Goal: Navigation & Orientation: Find specific page/section

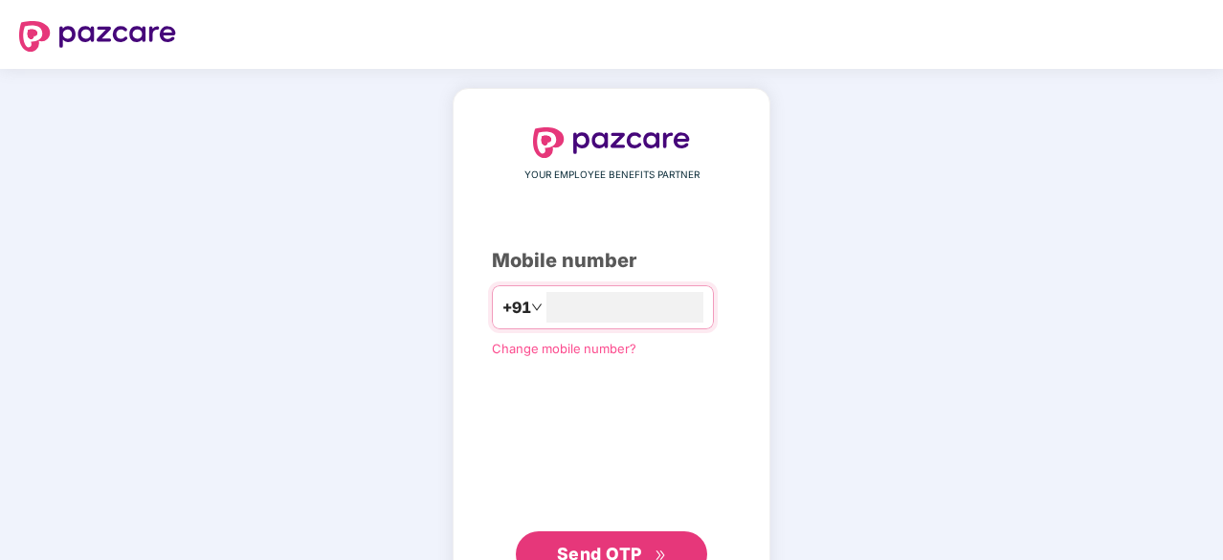
scroll to position [73, 0]
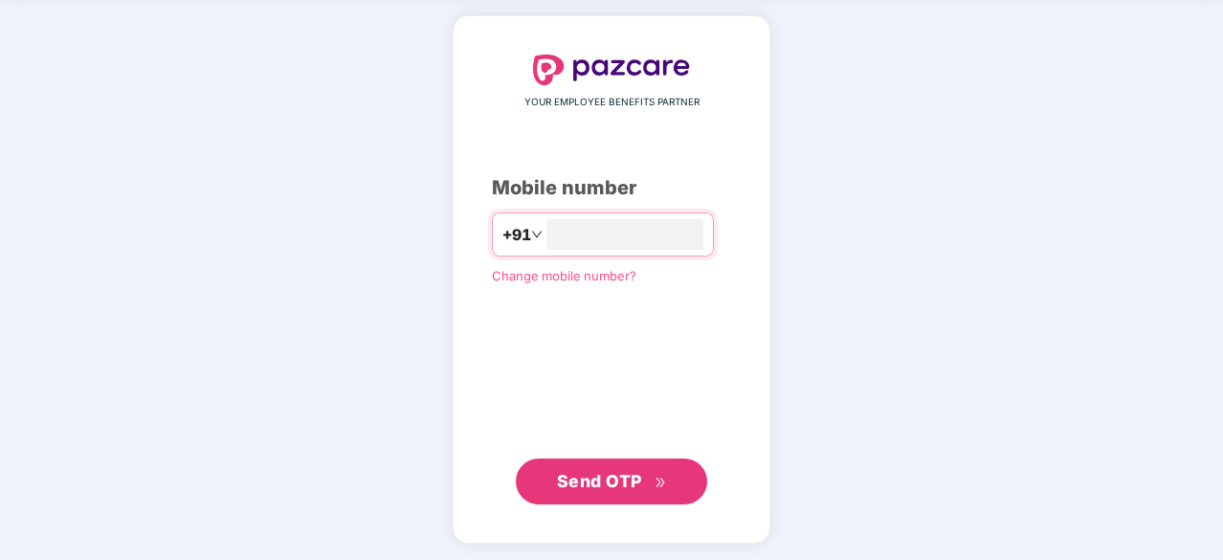
type input "**********"
click at [576, 475] on span "Send OTP" at bounding box center [599, 482] width 85 height 20
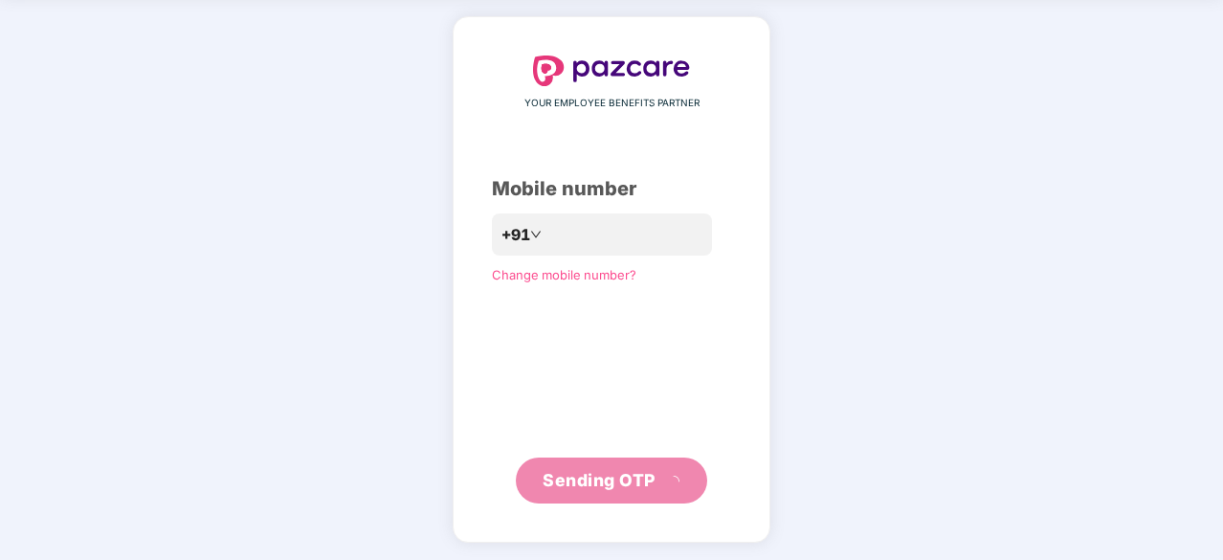
scroll to position [63, 0]
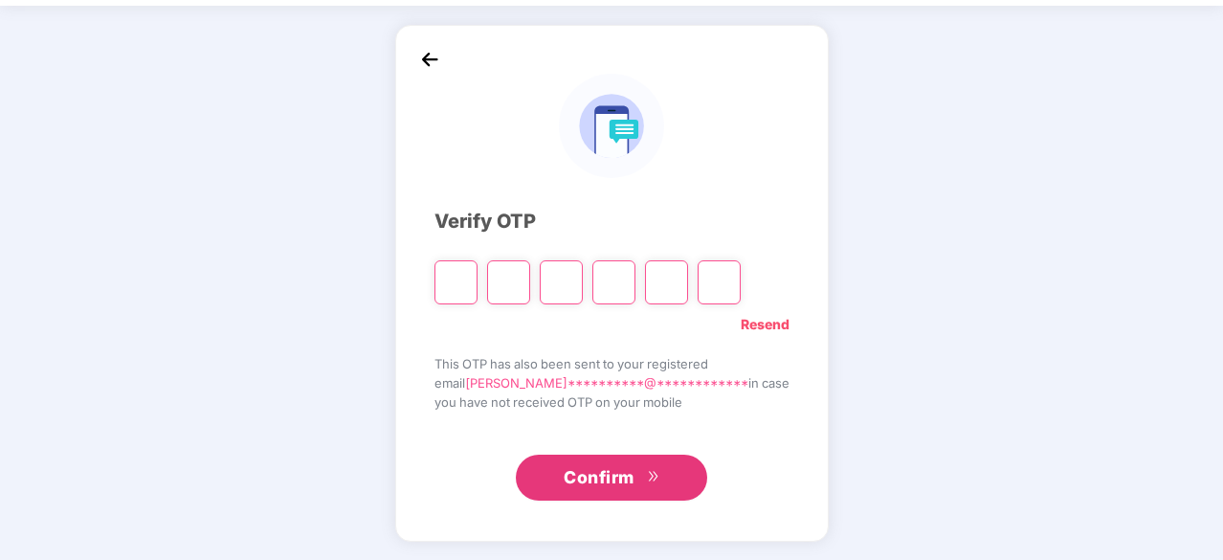
type input "*"
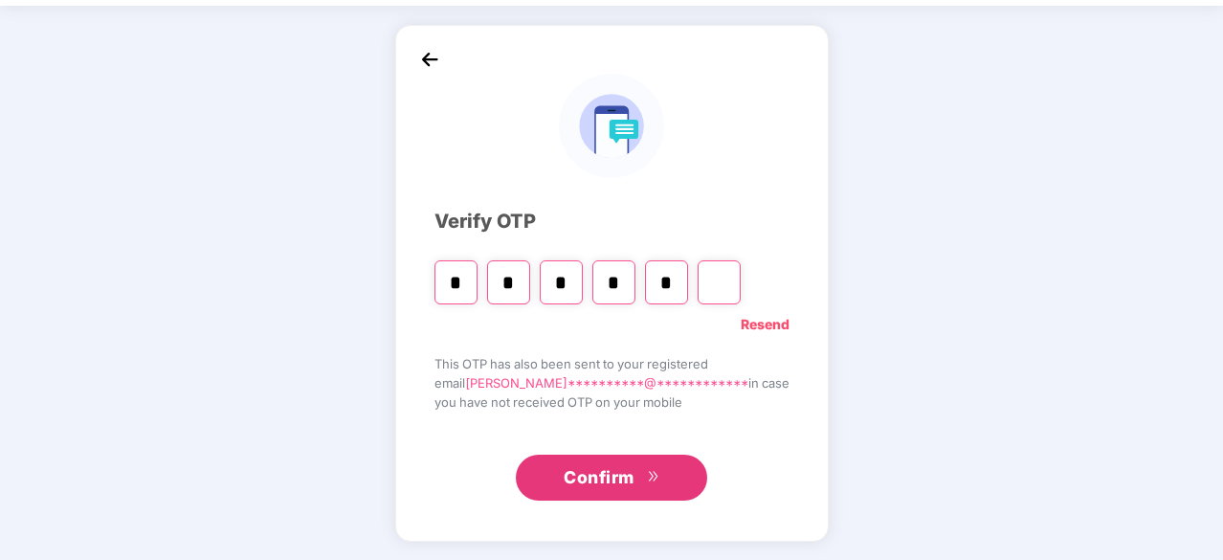
type input "*"
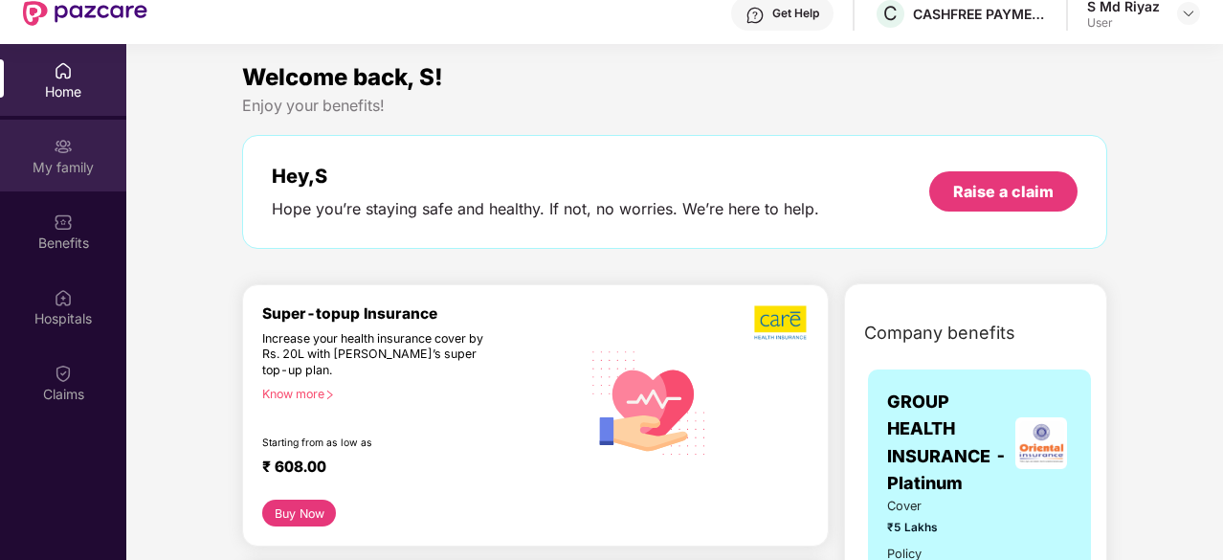
click at [61, 158] on div "My family" at bounding box center [63, 167] width 126 height 19
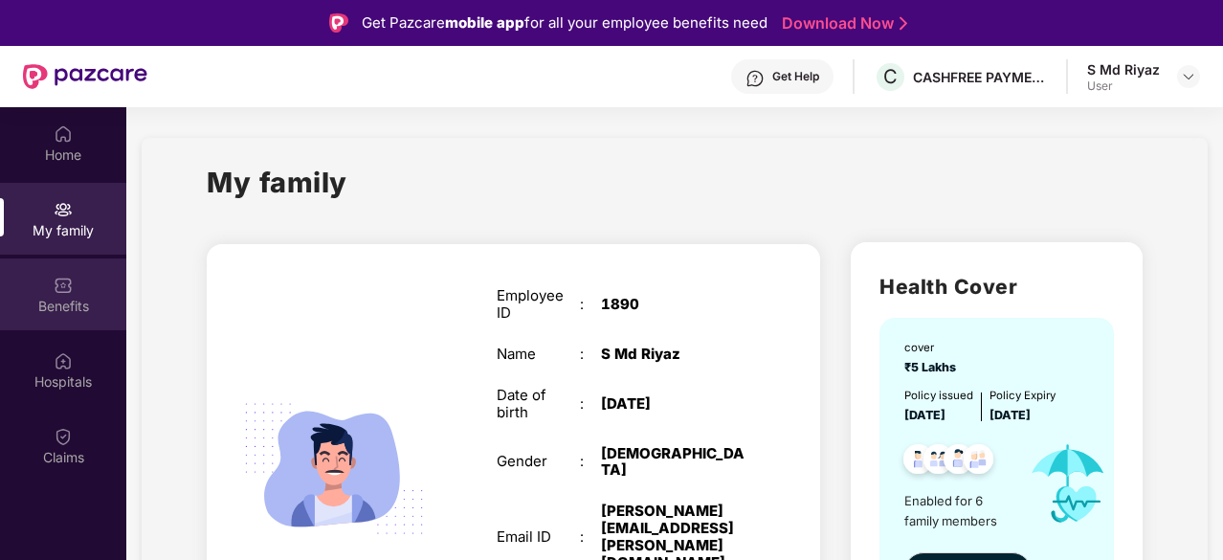
click at [64, 297] on div "Benefits" at bounding box center [63, 306] width 126 height 19
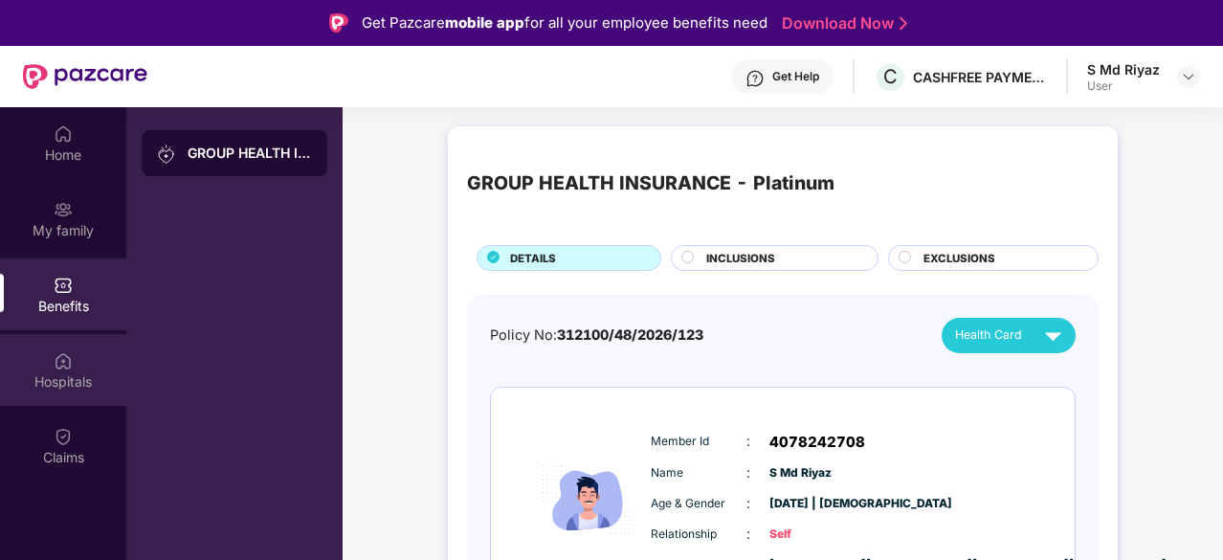
click at [63, 364] on img at bounding box center [63, 360] width 19 height 19
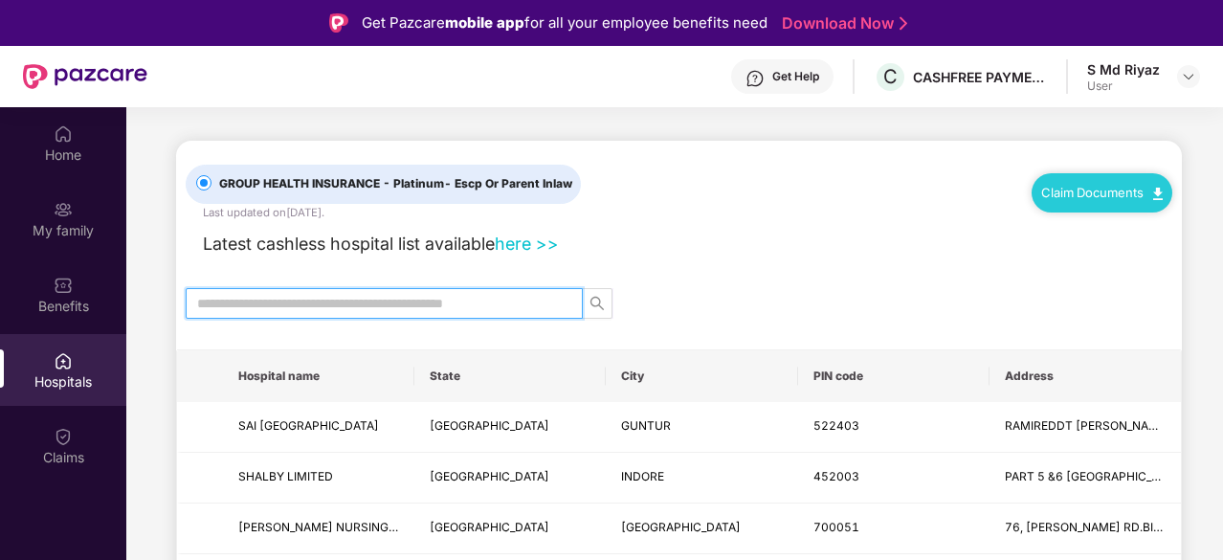
click at [375, 305] on input "text" at bounding box center [376, 303] width 359 height 21
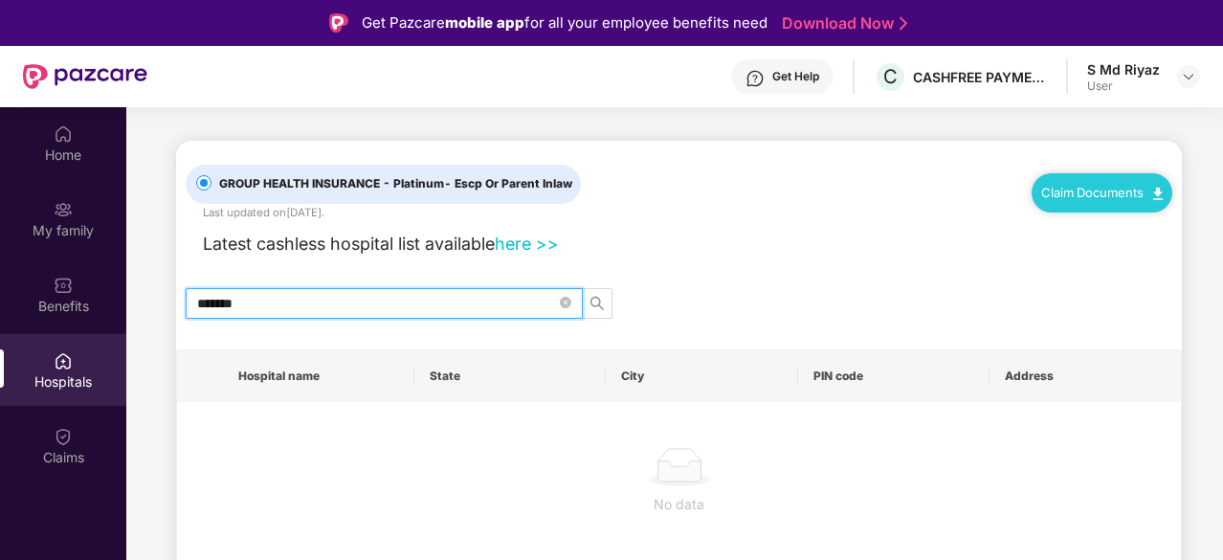
drag, startPoint x: 280, startPoint y: 291, endPoint x: 0, endPoint y: 334, distance: 283.6
click at [0, 334] on div "Home My family Benefits Hospitals Claims GROUP HEALTH INSURANCE - Platinum - Es…" at bounding box center [611, 387] width 1223 height 560
paste input "*********"
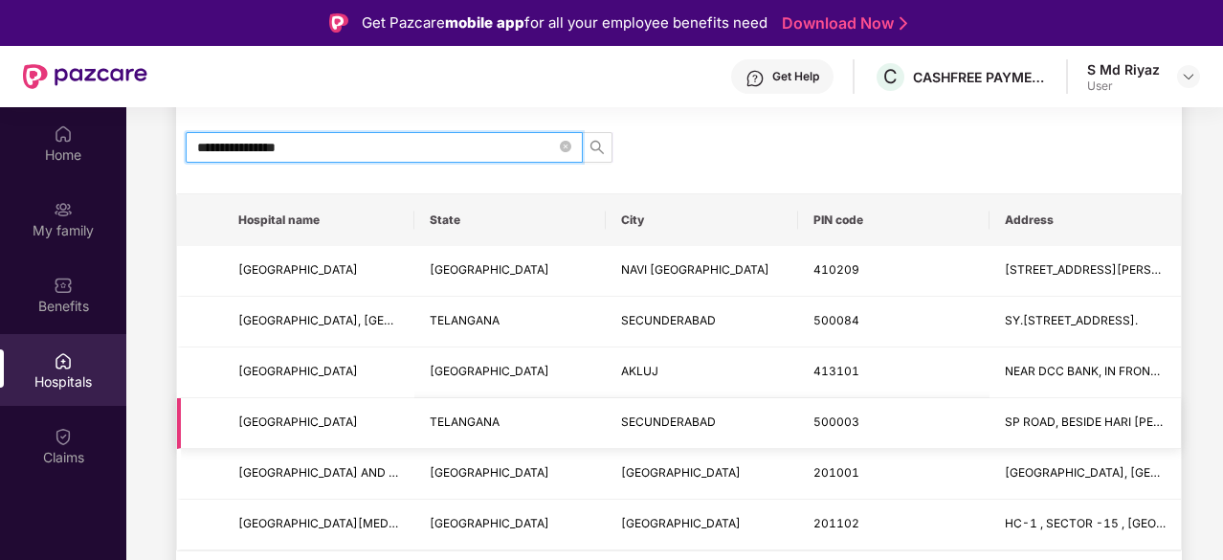
scroll to position [107, 0]
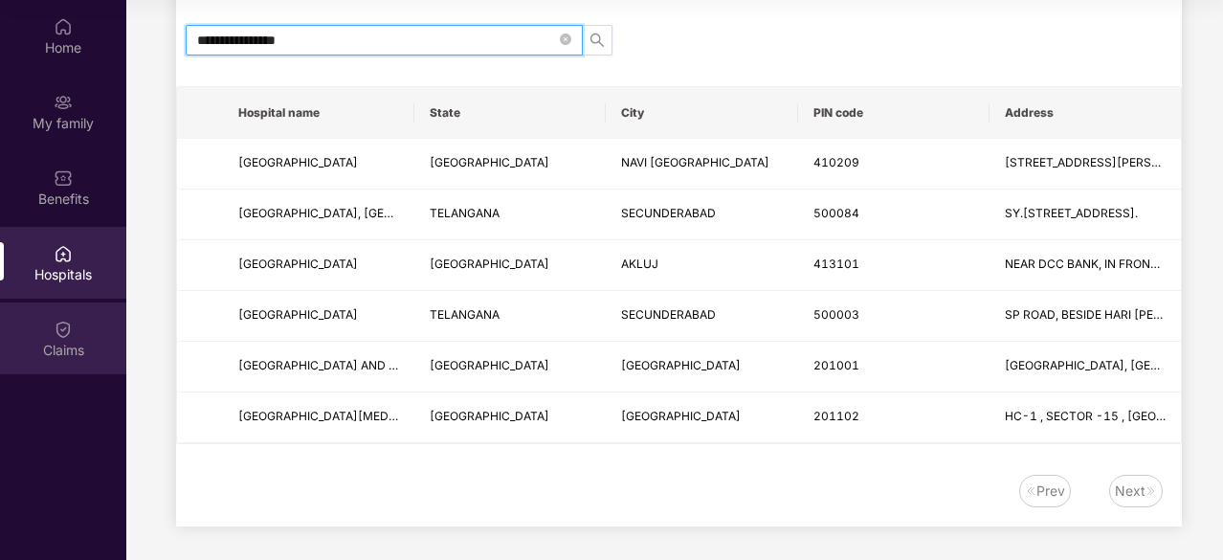
type input "**********"
click at [61, 327] on img at bounding box center [63, 328] width 19 height 19
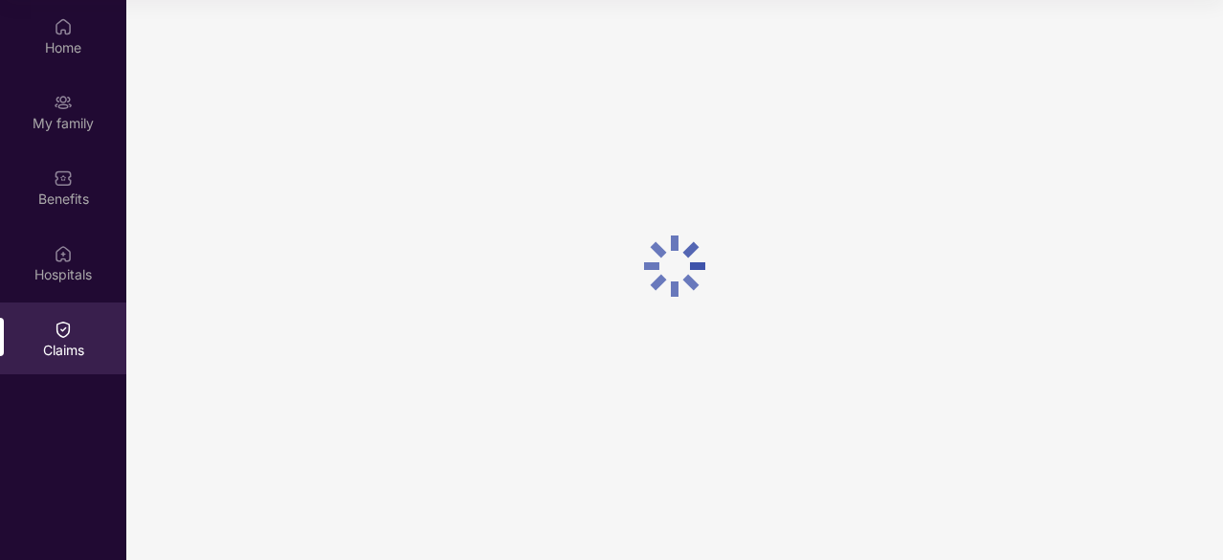
scroll to position [0, 0]
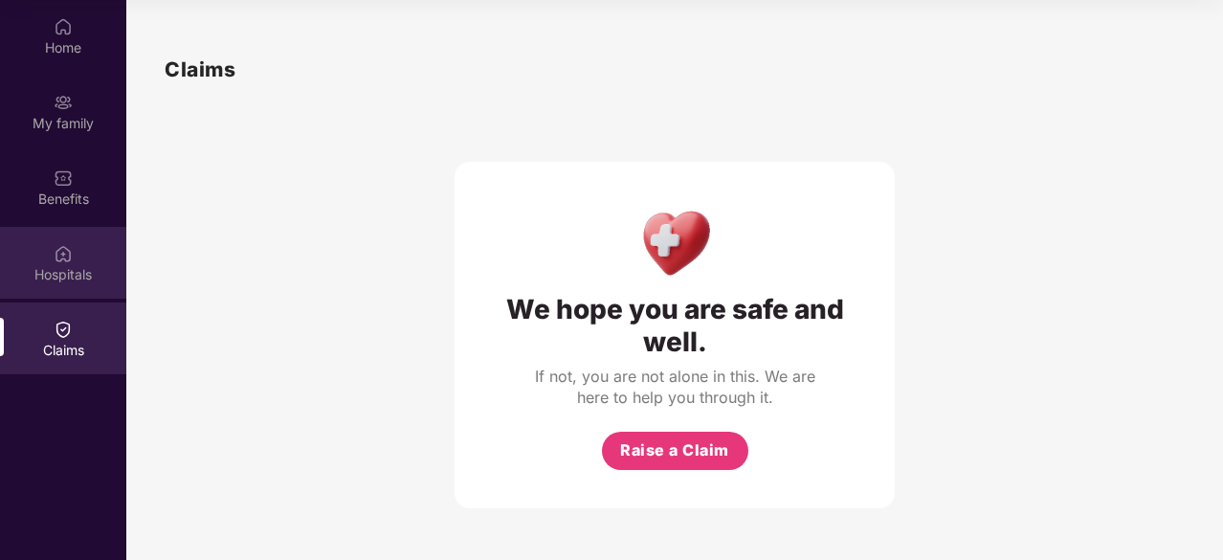
click at [51, 262] on div "Hospitals" at bounding box center [63, 263] width 126 height 72
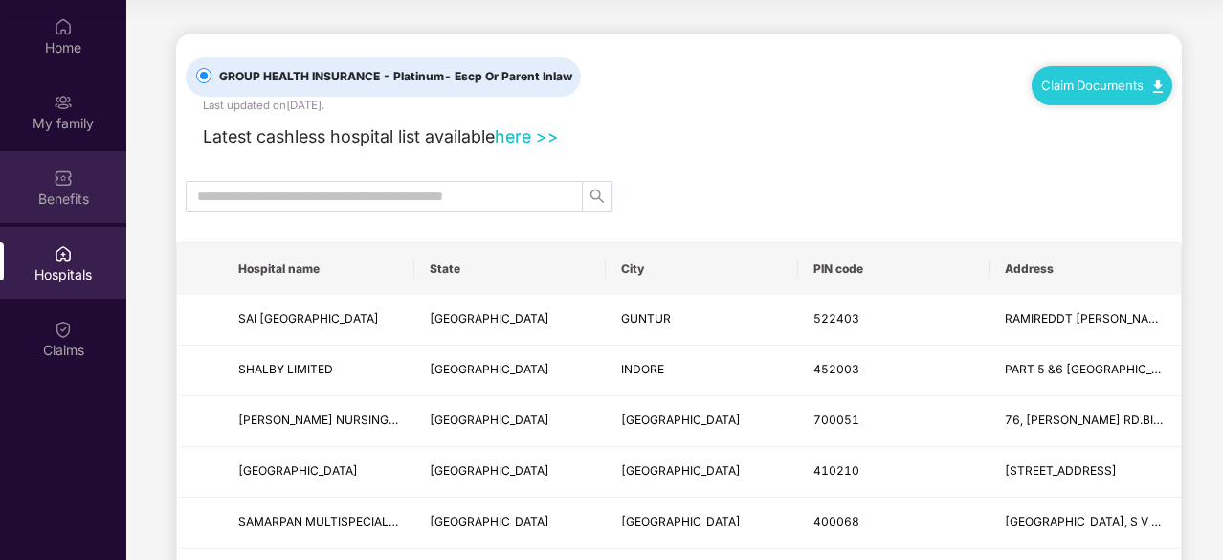
click at [69, 200] on div "Benefits" at bounding box center [63, 198] width 126 height 19
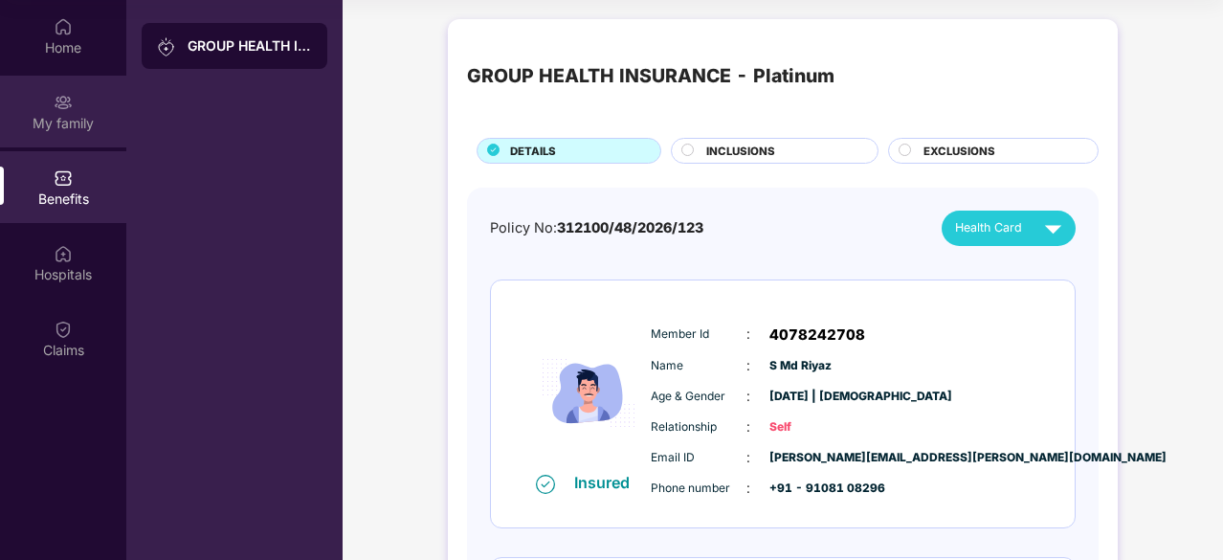
click at [71, 112] on div "My family" at bounding box center [63, 112] width 126 height 72
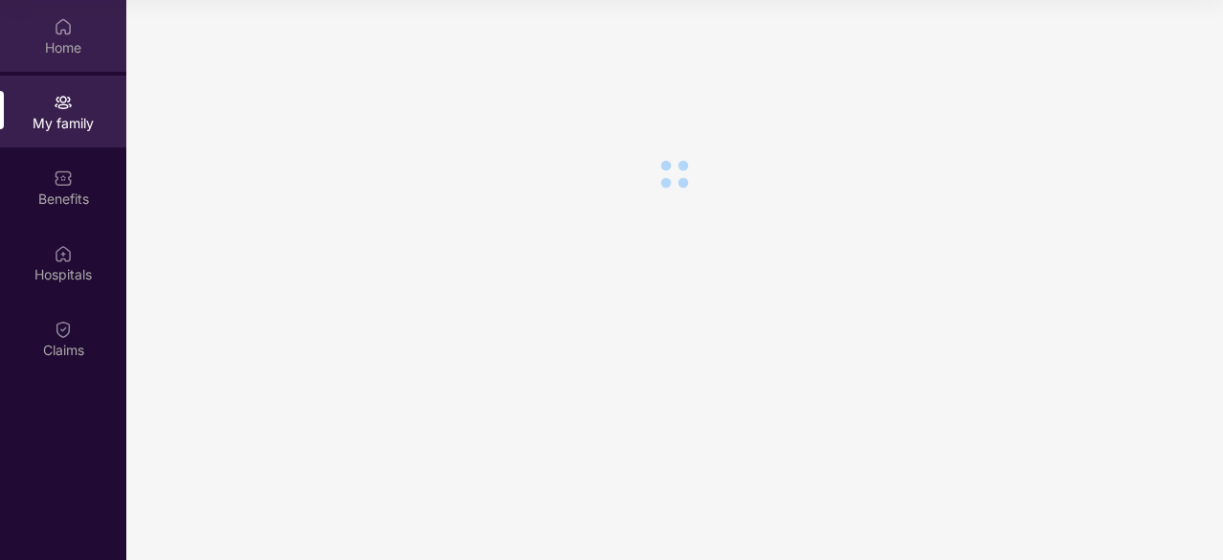
click at [67, 30] on img at bounding box center [63, 26] width 19 height 19
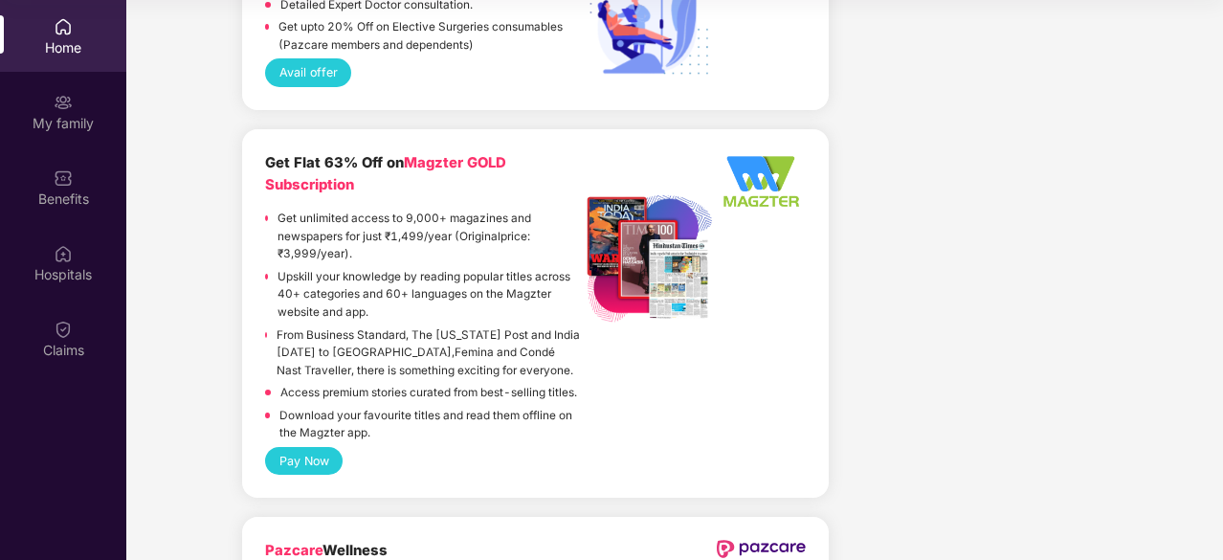
scroll to position [2206, 0]
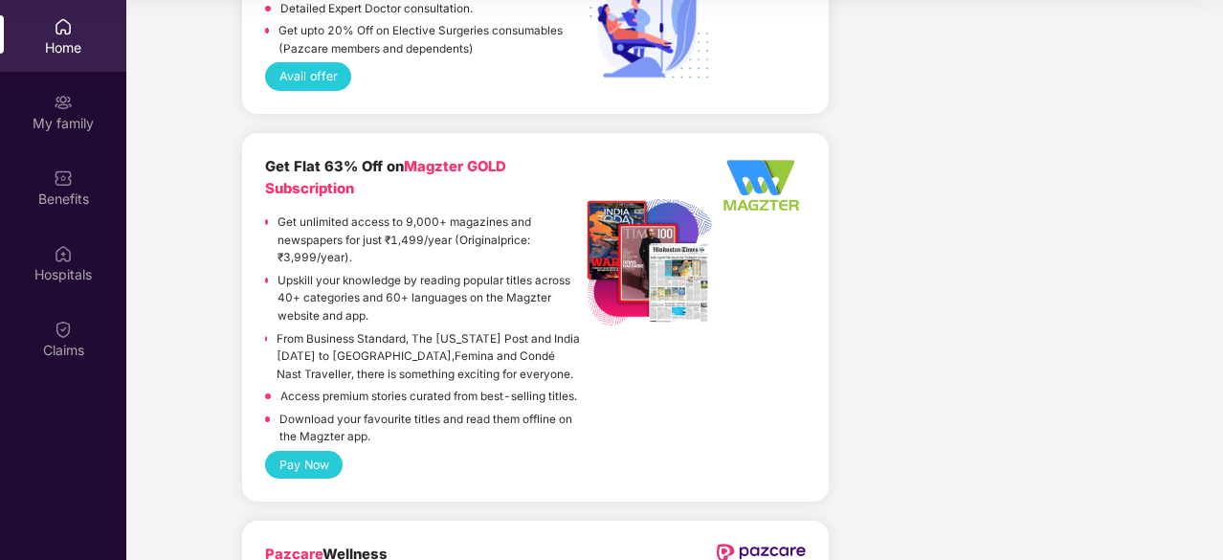
click at [442, 213] on p "Get unlimited access to 9,000+ magazines and newspapers for just ₹1,499/year (O…" at bounding box center [428, 240] width 303 height 54
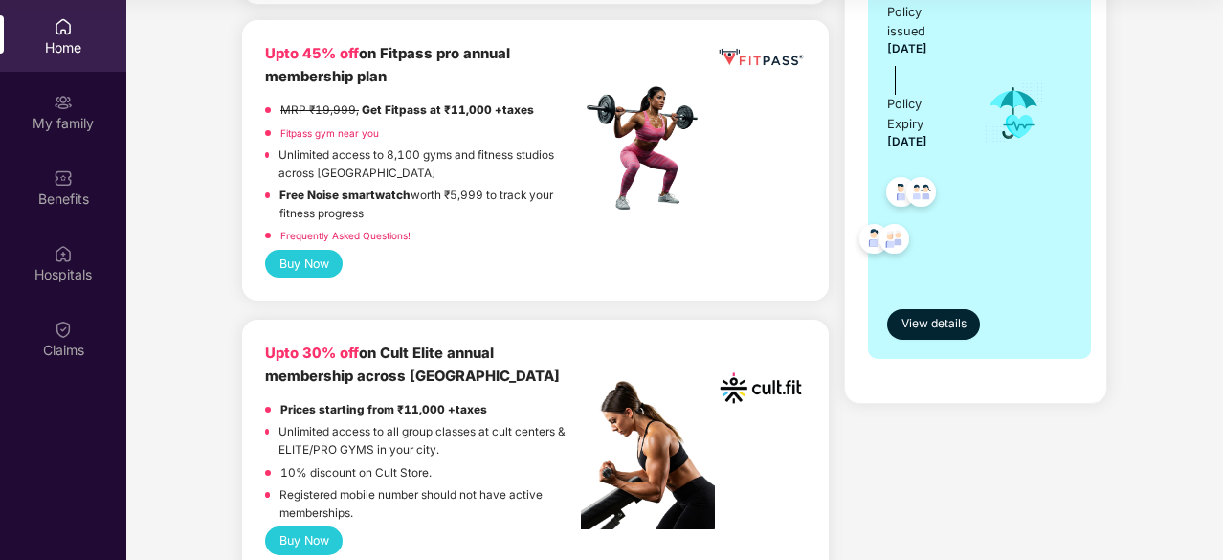
scroll to position [471, 0]
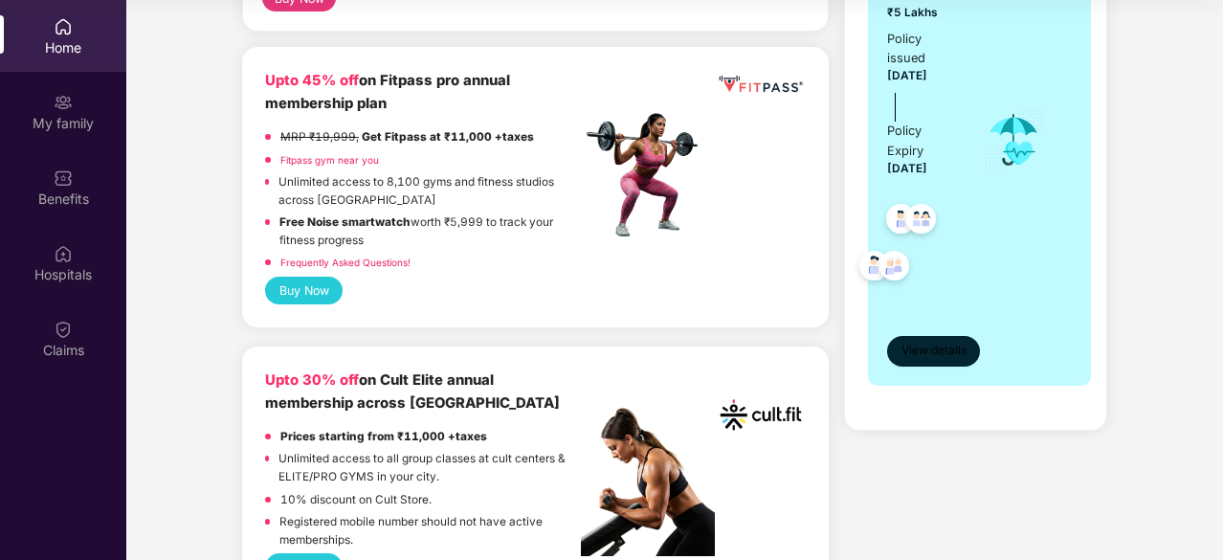
click at [923, 350] on span "View details" at bounding box center [933, 350] width 65 height 18
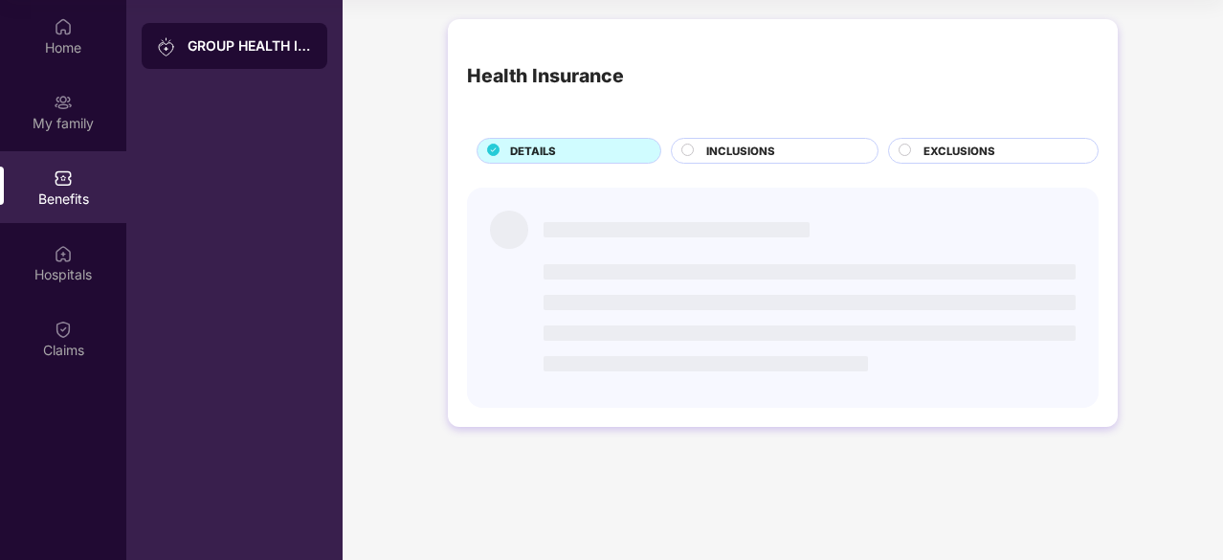
scroll to position [0, 0]
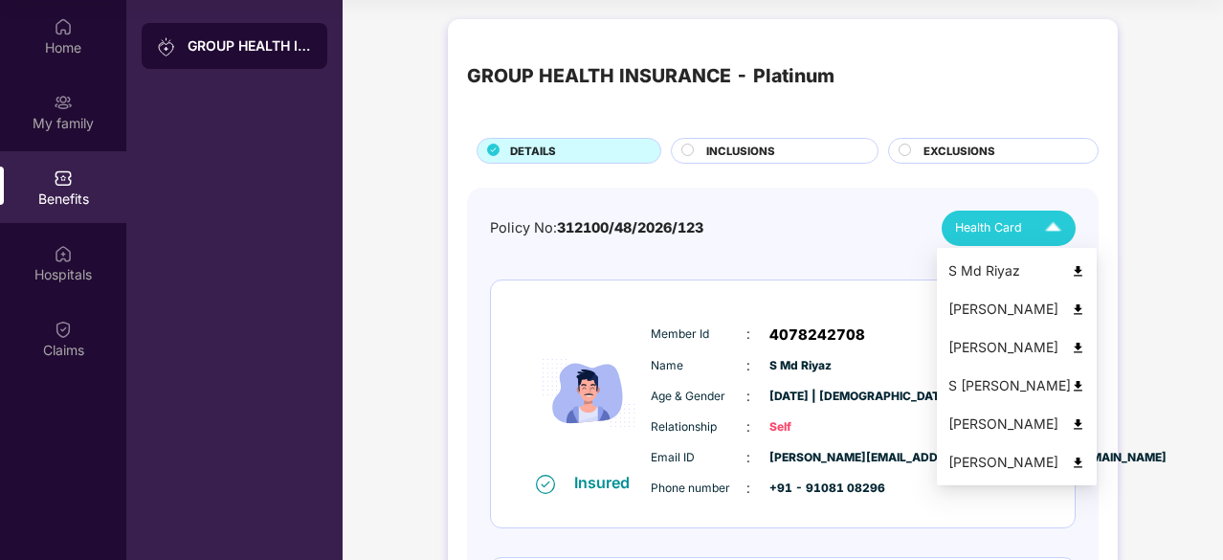
click at [1070, 461] on img at bounding box center [1077, 462] width 14 height 14
click at [1048, 223] on img at bounding box center [1052, 227] width 33 height 33
click at [1070, 424] on img at bounding box center [1077, 424] width 14 height 14
